Goal: Check status: Check status

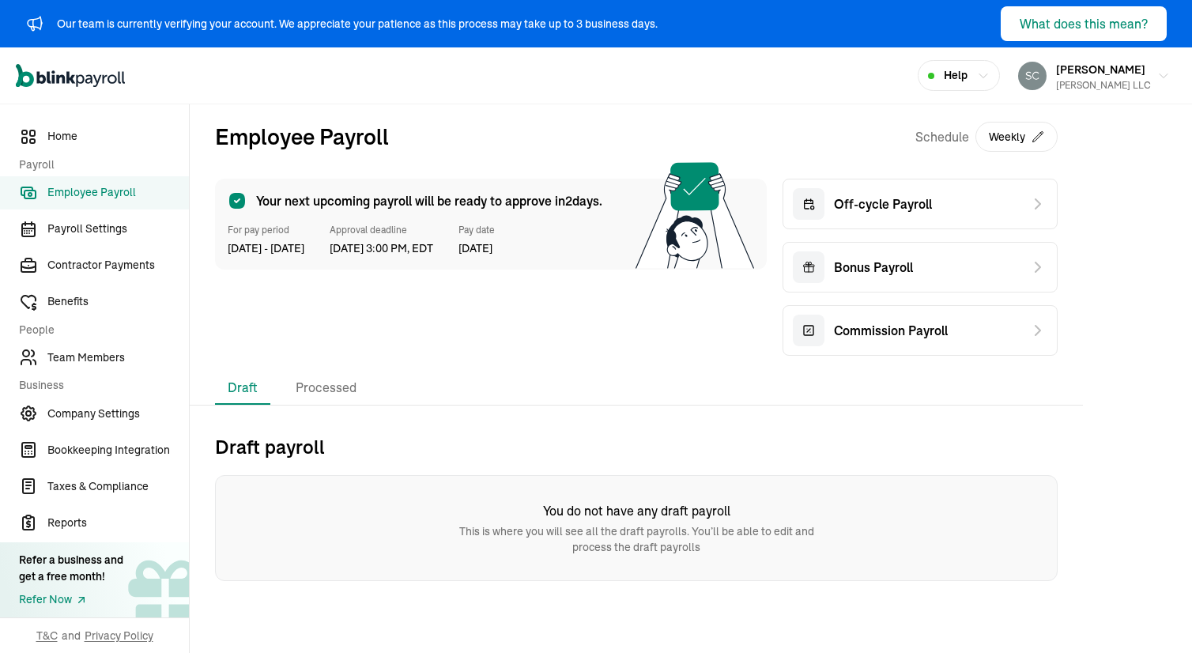
click at [508, 26] on div "Our team is currently verifying your account. We appreciate your patience as th…" at bounding box center [357, 24] width 601 height 17
